Goal: Task Accomplishment & Management: Use online tool/utility

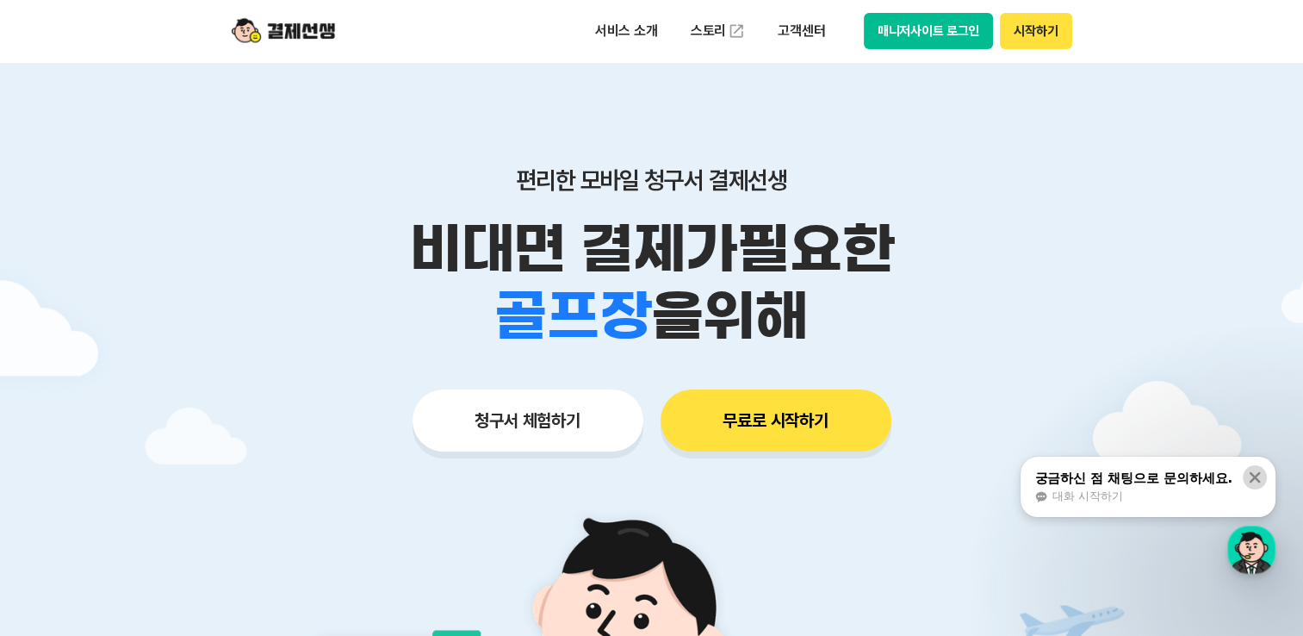
click at [1257, 477] on icon at bounding box center [1254, 477] width 17 height 17
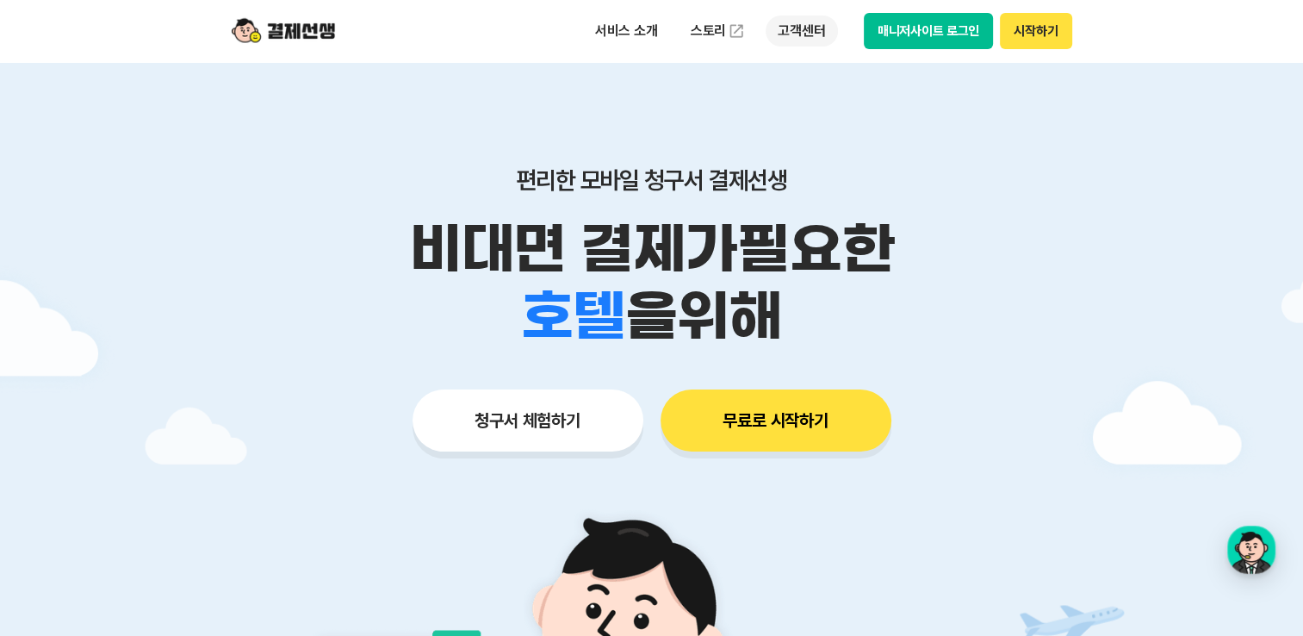
click at [806, 34] on p "고객센터" at bounding box center [801, 31] width 71 height 31
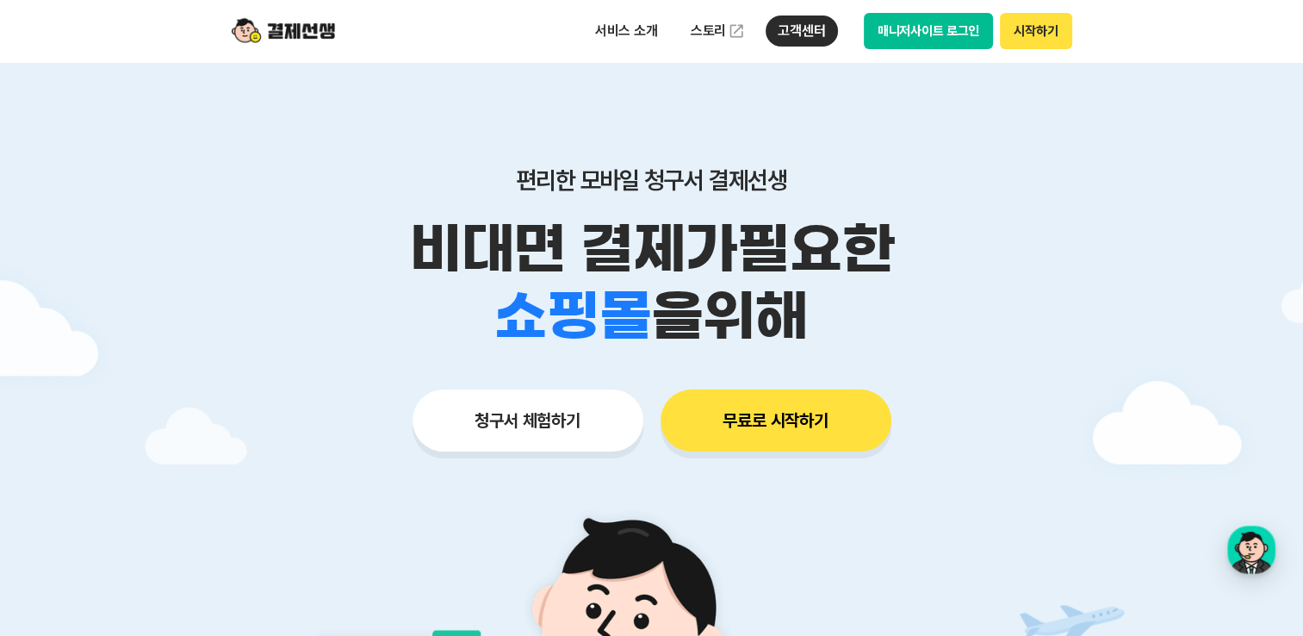
click at [1036, 33] on button "시작하기" at bounding box center [1035, 31] width 71 height 36
click at [630, 31] on p "서비스 소개" at bounding box center [626, 31] width 87 height 31
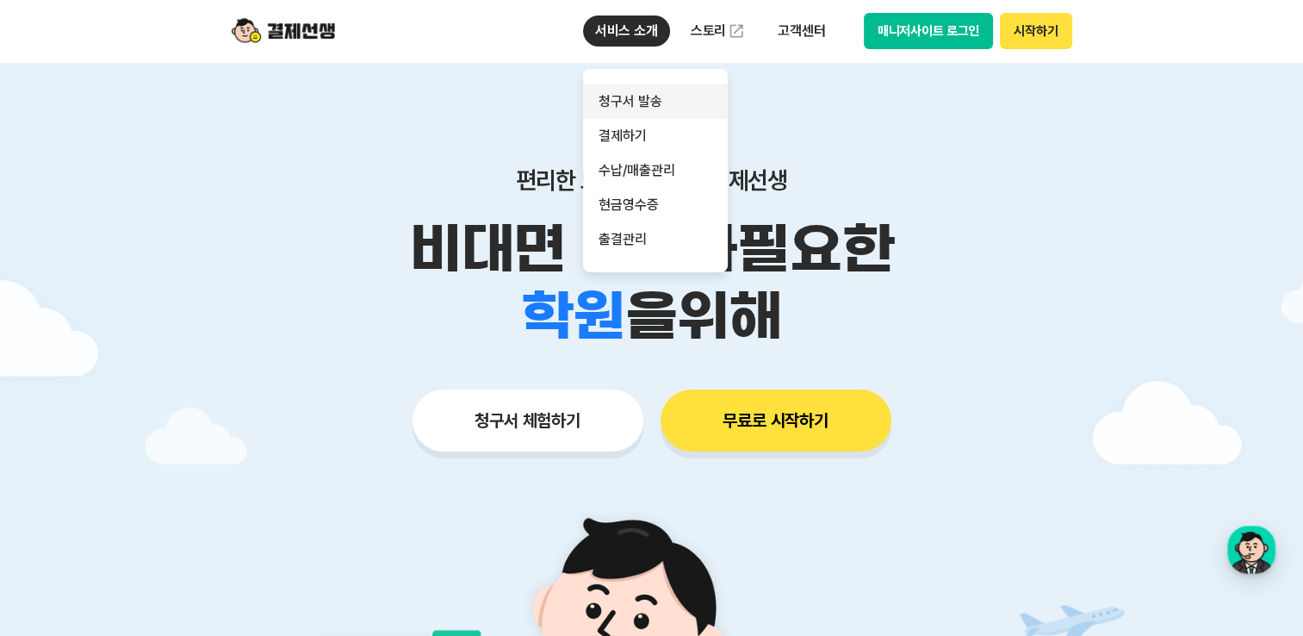
click at [631, 98] on link "청구서 발송" at bounding box center [655, 101] width 145 height 34
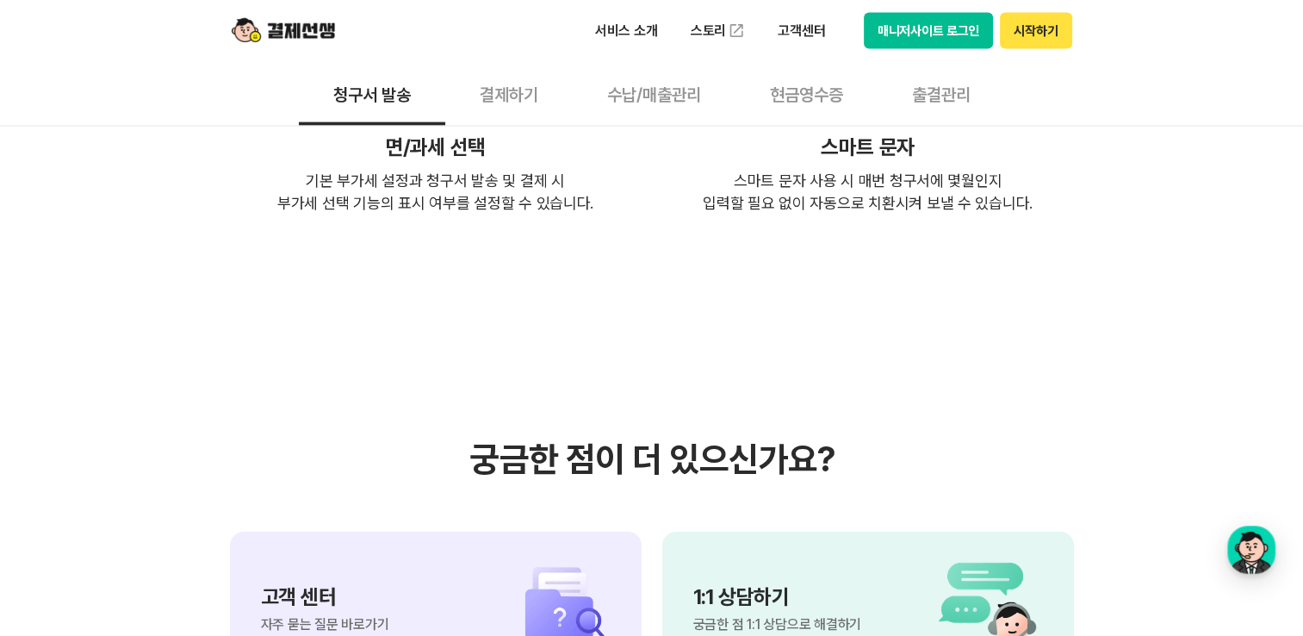
scroll to position [3876, 0]
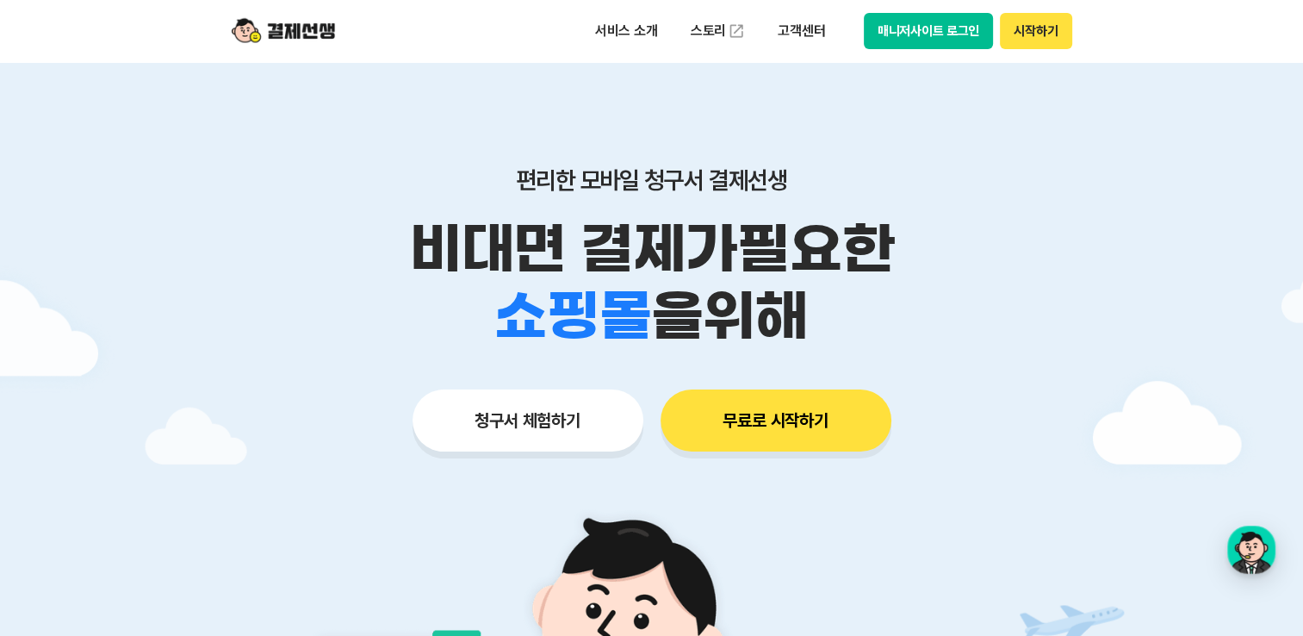
click at [565, 419] on button "청구서 체험하기" at bounding box center [528, 420] width 231 height 62
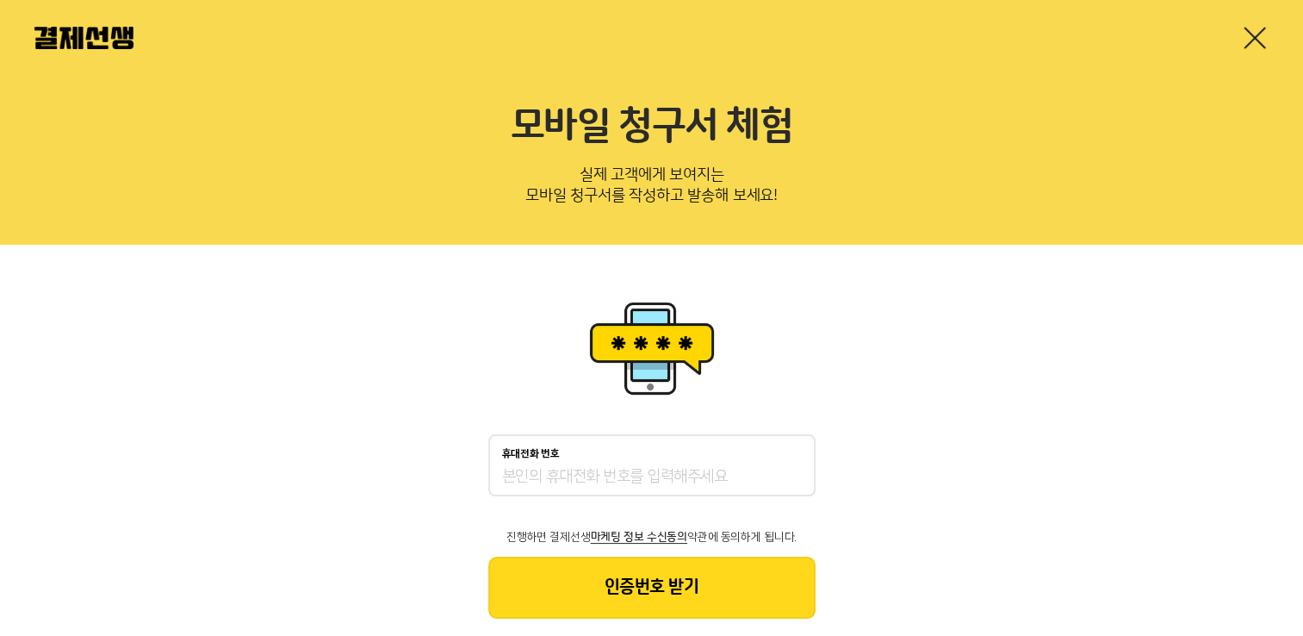
click at [600, 467] on input "휴대전화 번호" at bounding box center [652, 477] width 300 height 21
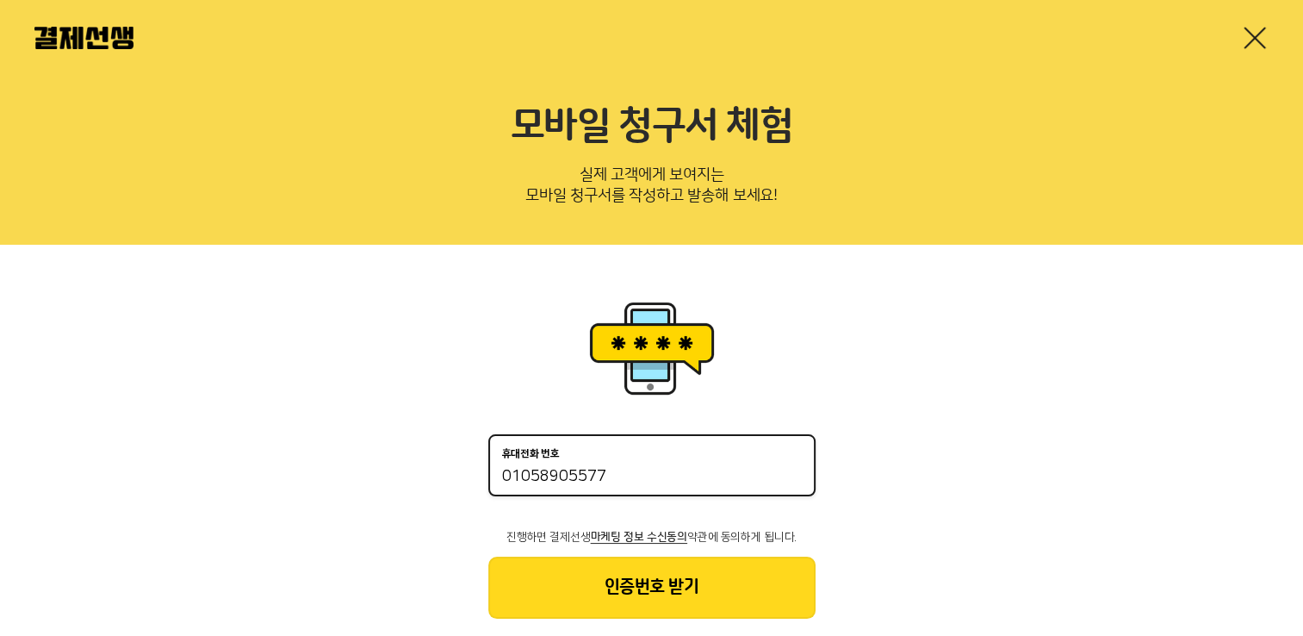
type input "01058905577"
click at [551, 584] on button "인증번호 받기" at bounding box center [651, 587] width 327 height 62
